Goal: Find specific page/section: Find specific page/section

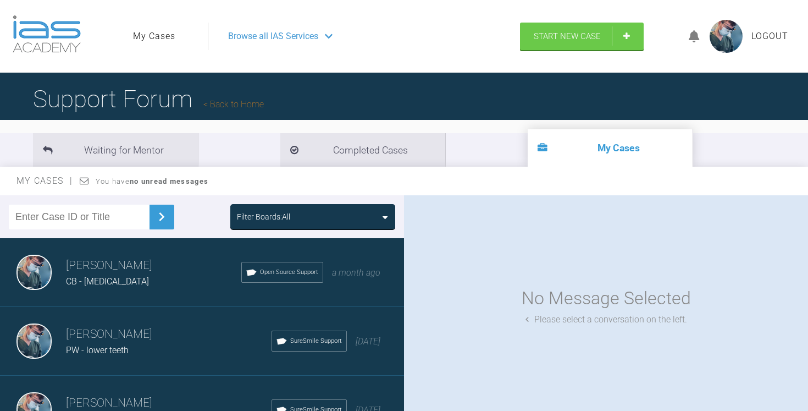
click at [152, 30] on link "My Cases" at bounding box center [154, 36] width 42 height 14
